Goal: Obtain resource: Obtain resource

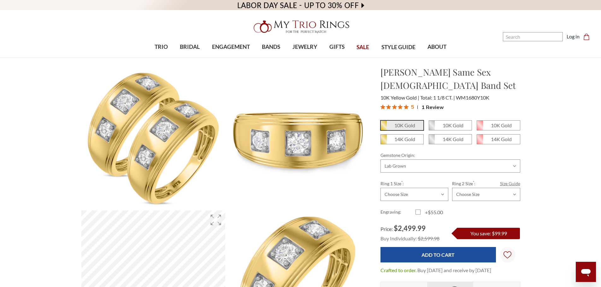
click at [504, 180] on link "Size Guide" at bounding box center [510, 183] width 20 height 7
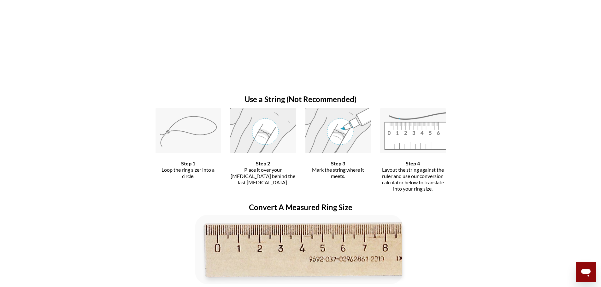
scroll to position [946, 0]
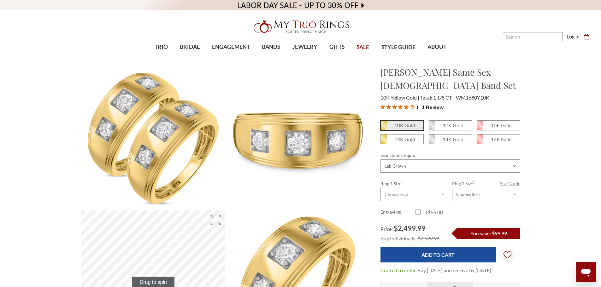
click at [503, 180] on link "Size Guide" at bounding box center [510, 183] width 20 height 7
click at [510, 180] on link "Size Guide" at bounding box center [510, 183] width 20 height 7
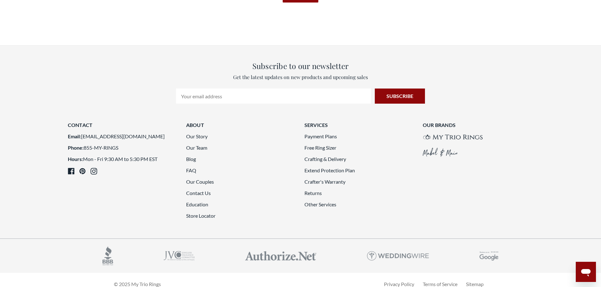
scroll to position [1831, 0]
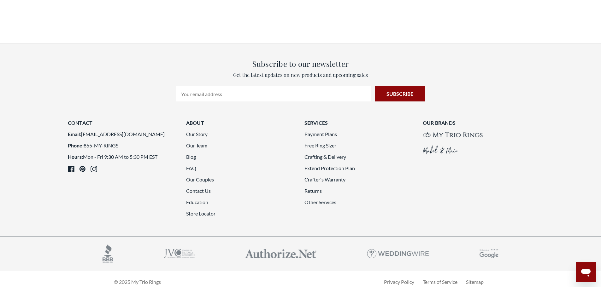
click at [331, 143] on link "Free Ring Sizer" at bounding box center [320, 146] width 32 height 6
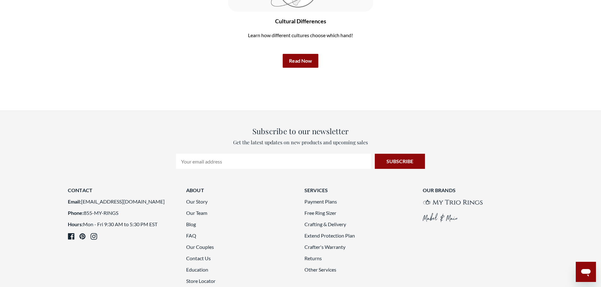
scroll to position [1831, 0]
